Goal: Information Seeking & Learning: Find specific fact

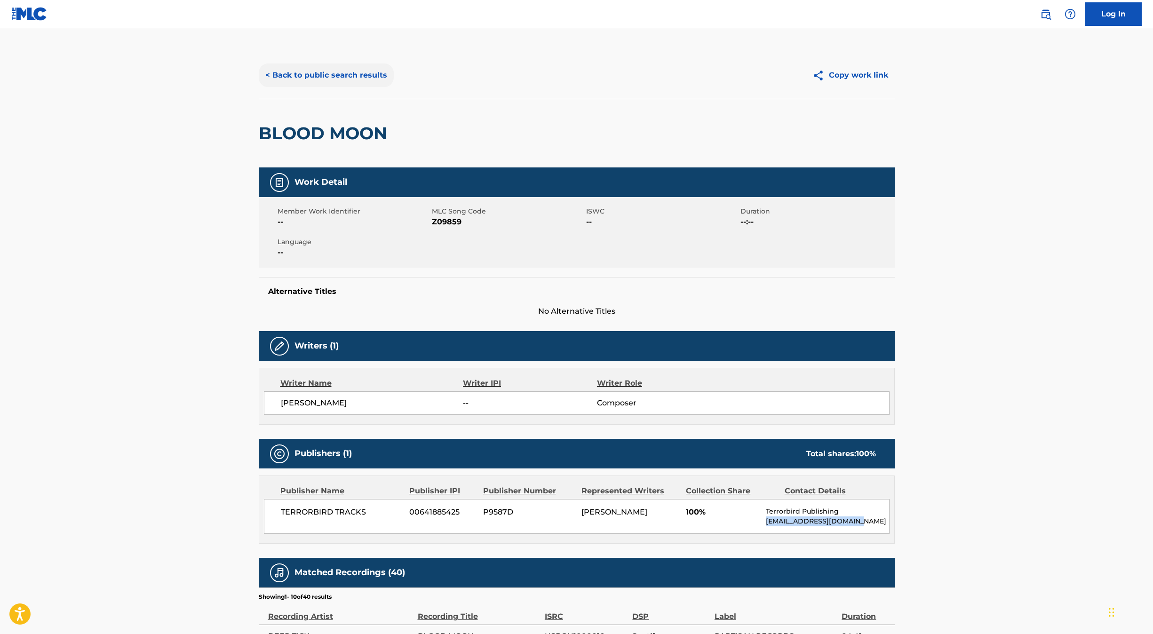
click at [346, 84] on button "< Back to public search results" at bounding box center [326, 75] width 135 height 24
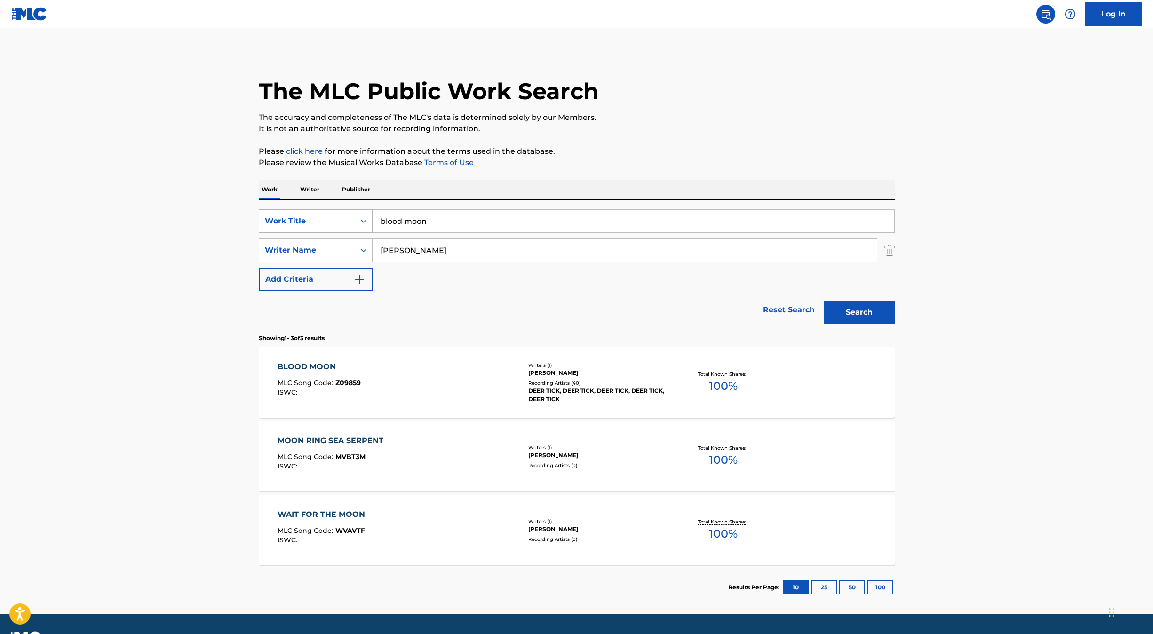
click at [355, 225] on div "Search Form" at bounding box center [363, 221] width 17 height 17
click at [342, 244] on div "MLC Song Code" at bounding box center [315, 245] width 113 height 24
click at [445, 226] on input "Search Form" at bounding box center [632, 221] width 521 height 23
paste input "FV7TSY"
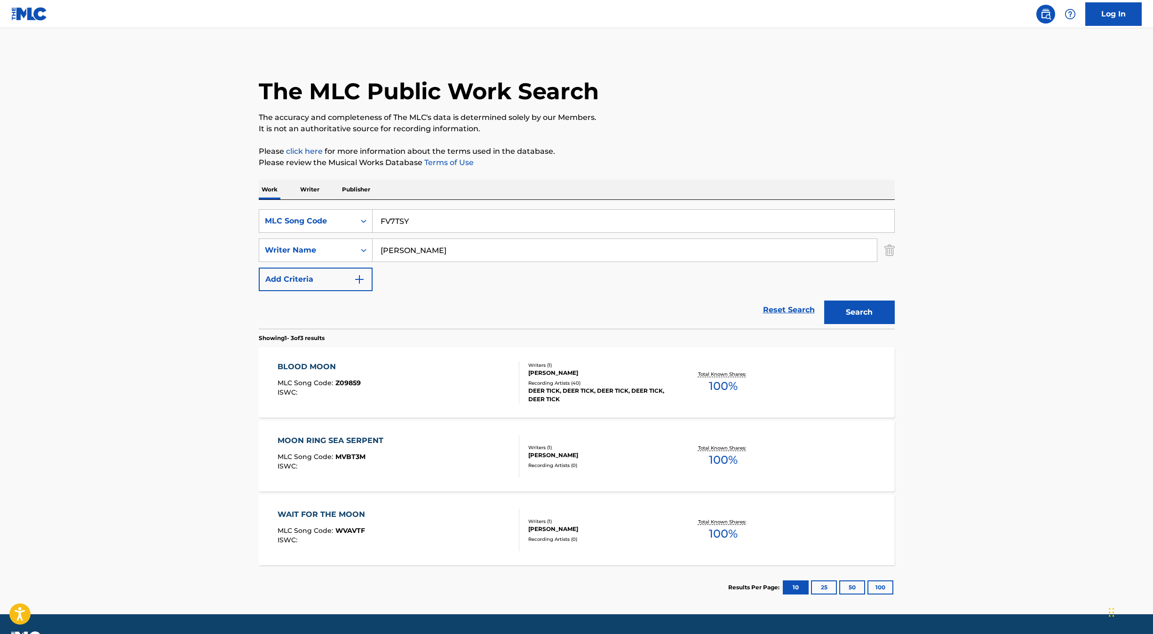
type input "FV7TSY"
drag, startPoint x: 444, startPoint y: 243, endPoint x: 372, endPoint y: 242, distance: 72.0
click at [372, 242] on input "[PERSON_NAME]" at bounding box center [624, 250] width 504 height 23
drag, startPoint x: 435, startPoint y: 256, endPoint x: 383, endPoint y: 244, distance: 53.6
click at [383, 244] on input "[PERSON_NAME]" at bounding box center [624, 250] width 504 height 23
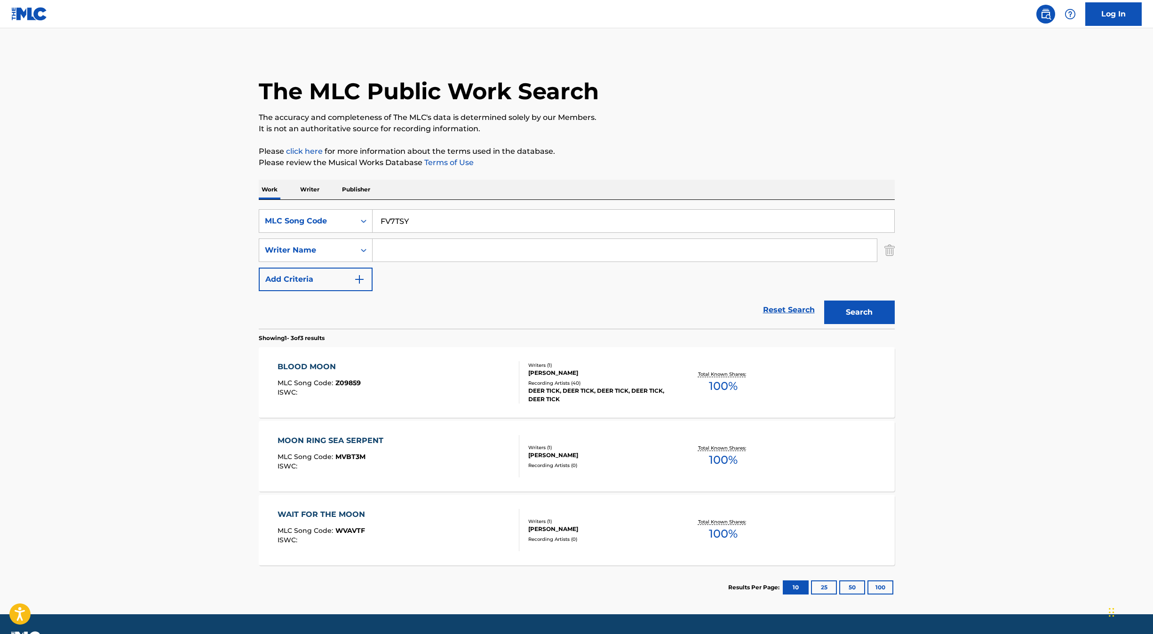
click at [824, 300] on button "Search" at bounding box center [859, 312] width 71 height 24
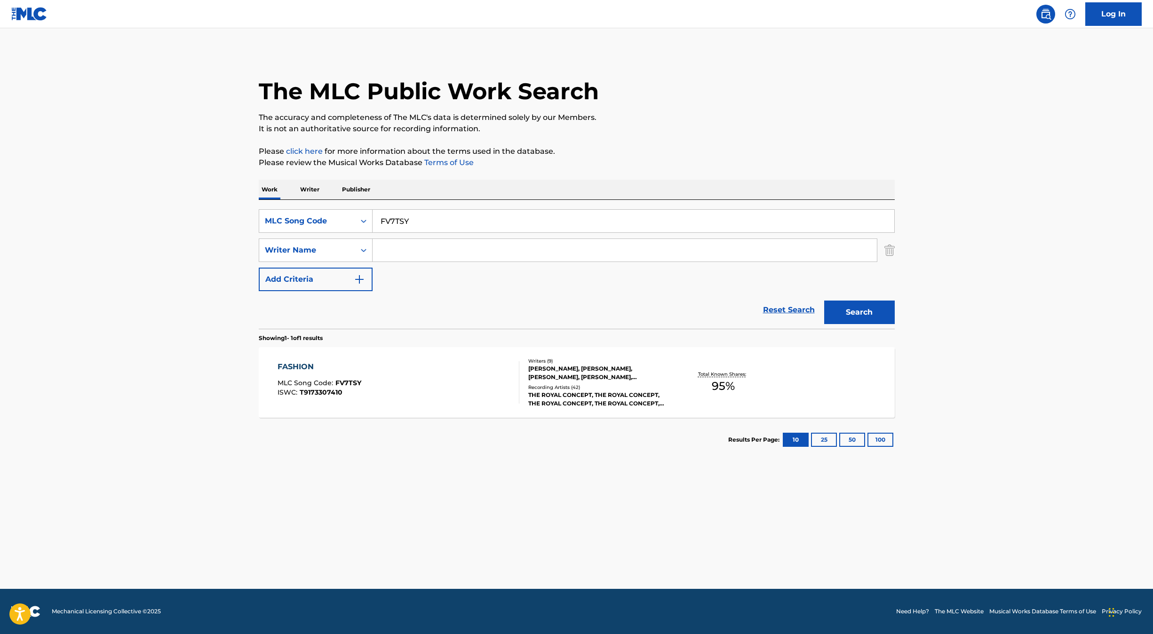
click at [431, 371] on div "FASHION MLC Song Code : FV7TSY ISWC : T9173307410" at bounding box center [398, 382] width 242 height 42
